Goal: Task Accomplishment & Management: Use online tool/utility

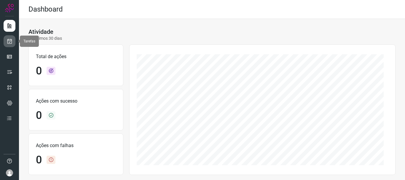
click at [10, 42] on icon at bounding box center [10, 41] width 6 height 6
click at [12, 42] on icon at bounding box center [10, 41] width 6 height 6
click at [9, 45] on link at bounding box center [10, 41] width 12 height 12
click at [11, 42] on icon at bounding box center [10, 41] width 6 height 6
click at [9, 44] on icon at bounding box center [10, 41] width 6 height 6
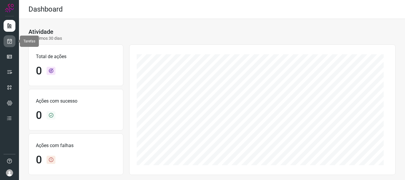
click at [12, 40] on link at bounding box center [10, 41] width 12 height 12
click at [10, 42] on icon at bounding box center [10, 41] width 6 height 6
click at [12, 42] on icon at bounding box center [10, 41] width 6 height 6
click at [8, 41] on icon at bounding box center [10, 41] width 6 height 6
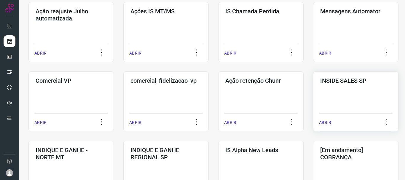
scroll to position [148, 0]
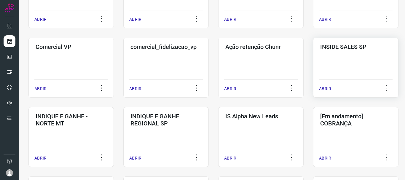
click at [322, 90] on p "ABRIR" at bounding box center [325, 89] width 12 height 6
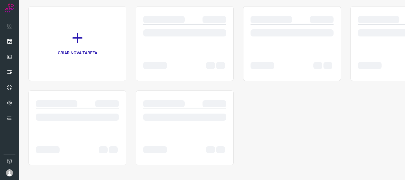
scroll to position [41, 0]
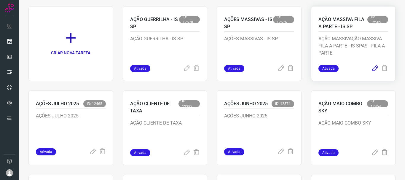
click at [372, 66] on icon at bounding box center [375, 68] width 7 height 7
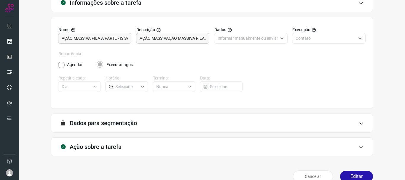
scroll to position [52, 0]
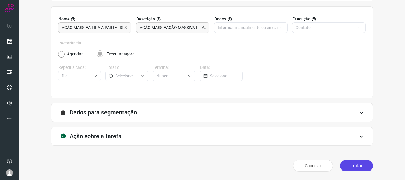
click at [349, 167] on button "Editar" at bounding box center [356, 165] width 33 height 11
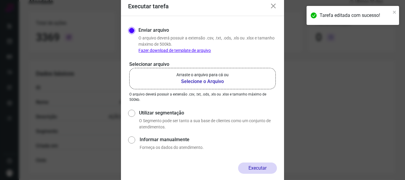
click at [203, 80] on b "Selecione o Arquivo" at bounding box center [202, 81] width 52 height 7
click at [0, 0] on input "Arraste o arquivo para cá ou Selecione o Arquivo" at bounding box center [0, 0] width 0 height 0
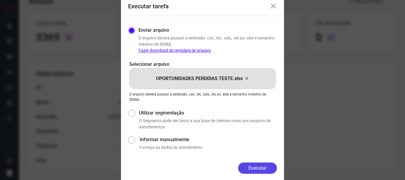
click at [259, 168] on button "Executar" at bounding box center [257, 168] width 39 height 11
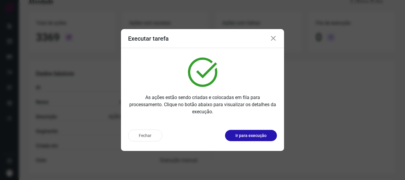
click at [273, 38] on icon at bounding box center [273, 38] width 7 height 7
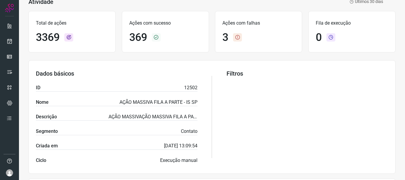
click at [12, 170] on div at bounding box center [9, 172] width 7 height 7
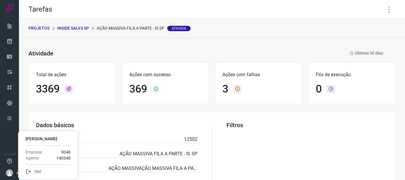
click at [83, 26] on p "INSIDE SALES SP" at bounding box center [73, 28] width 32 height 6
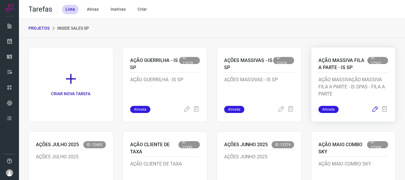
click at [372, 111] on icon at bounding box center [375, 109] width 7 height 7
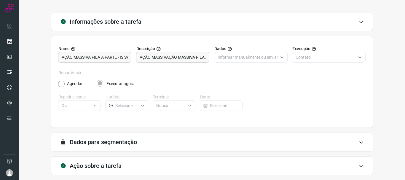
scroll to position [52, 0]
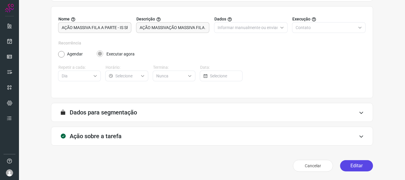
click at [357, 169] on button "Editar" at bounding box center [356, 165] width 33 height 11
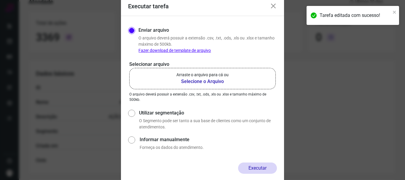
click at [201, 79] on b "Selecione o Arquivo" at bounding box center [202, 81] width 52 height 7
click at [0, 0] on input "Arraste o arquivo para cá ou Selecione o Arquivo" at bounding box center [0, 0] width 0 height 0
click at [199, 80] on b "Selecione o Arquivo" at bounding box center [202, 81] width 52 height 7
click at [0, 0] on input "Arraste o arquivo para cá ou Selecione o Arquivo" at bounding box center [0, 0] width 0 height 0
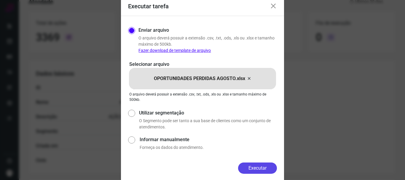
click at [262, 167] on button "Executar" at bounding box center [257, 168] width 39 height 11
